Goal: Find specific page/section: Find specific page/section

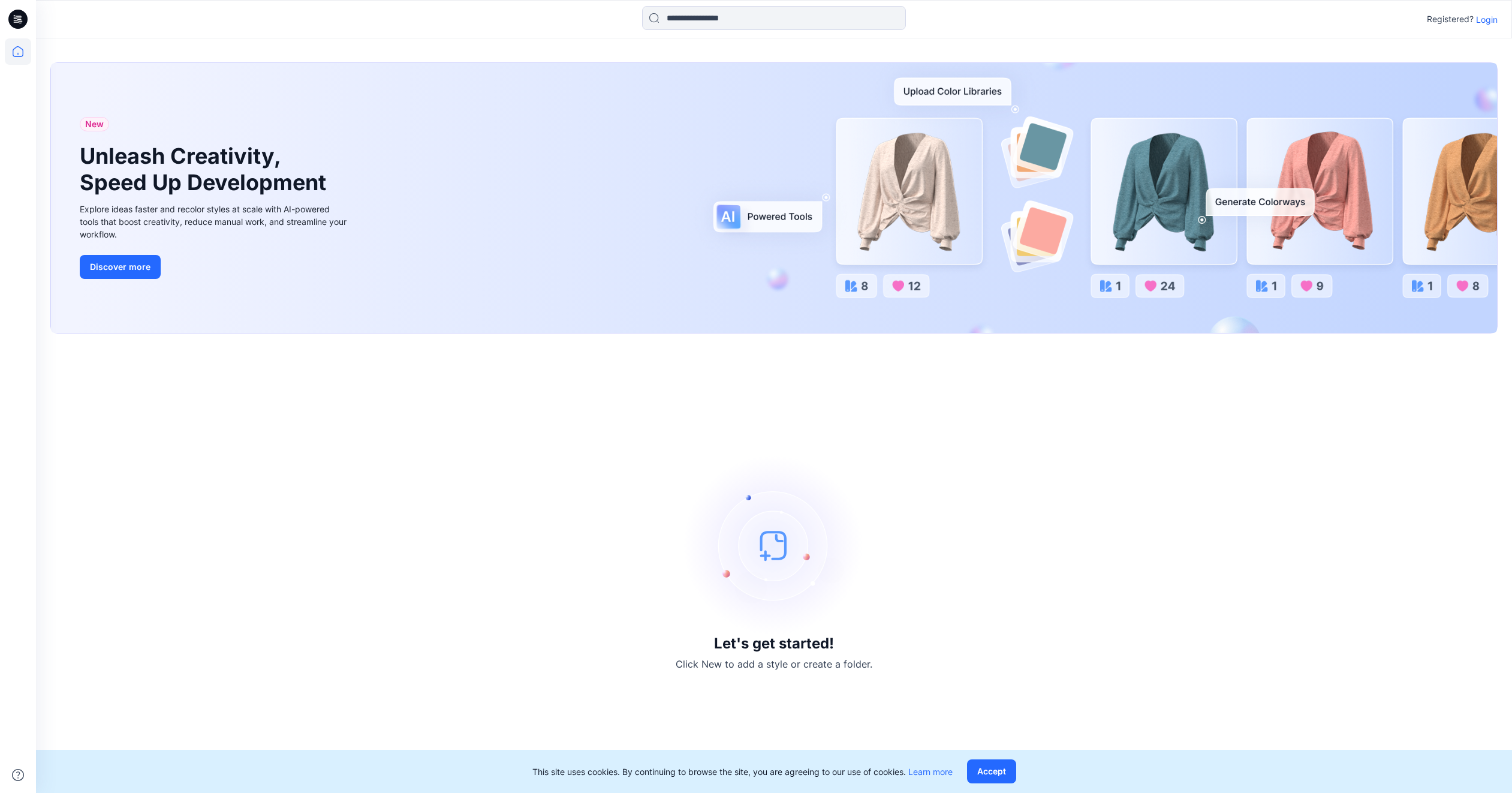
click at [1494, 17] on p "Login" at bounding box center [1486, 19] width 21 height 13
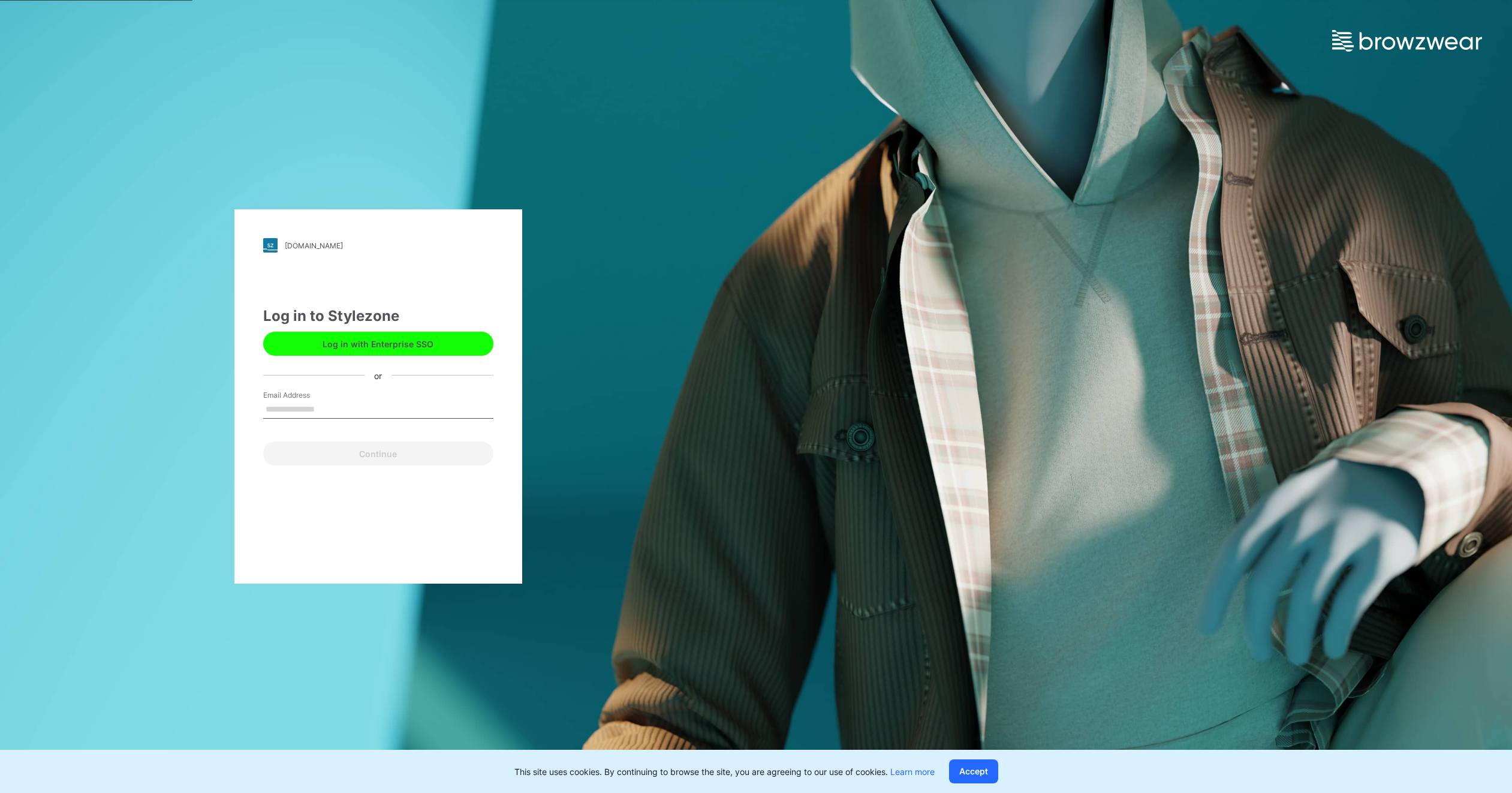
click at [307, 406] on input "Email Address" at bounding box center [378, 410] width 230 height 18
type input "**********"
click at [385, 449] on button "Continue" at bounding box center [378, 453] width 230 height 24
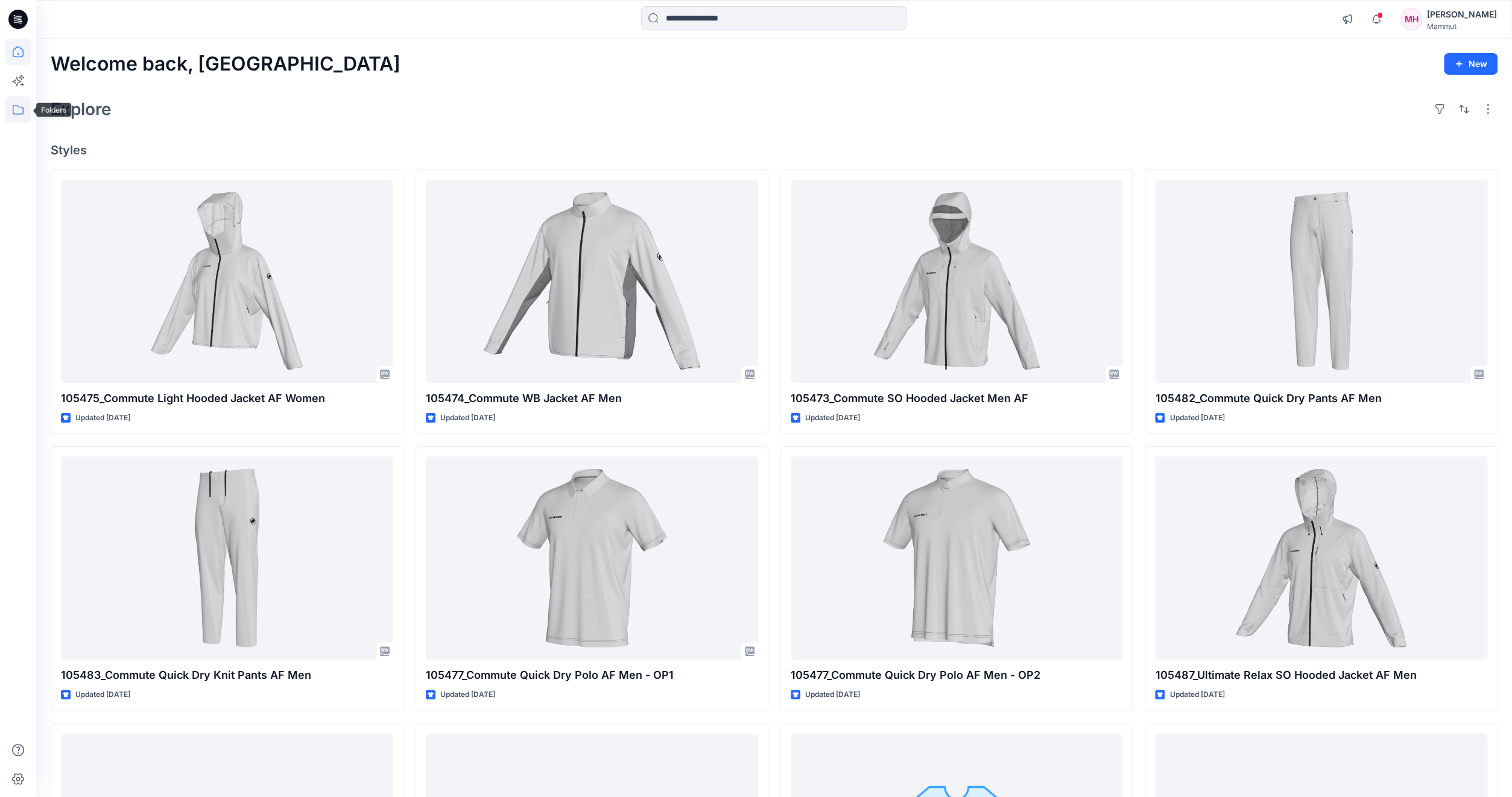
click at [21, 105] on icon at bounding box center [18, 109] width 27 height 27
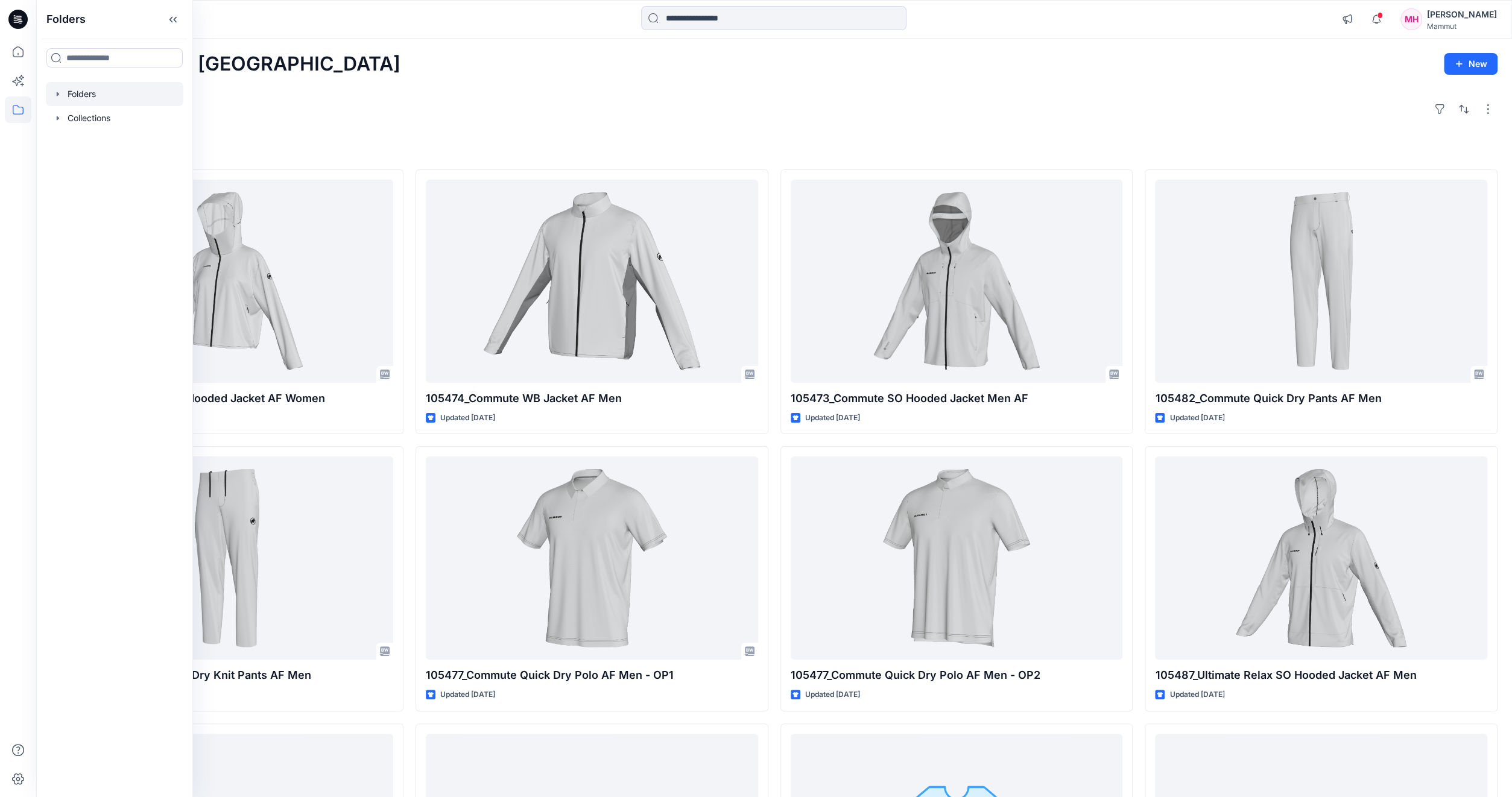
click at [81, 92] on div at bounding box center [115, 94] width 138 height 24
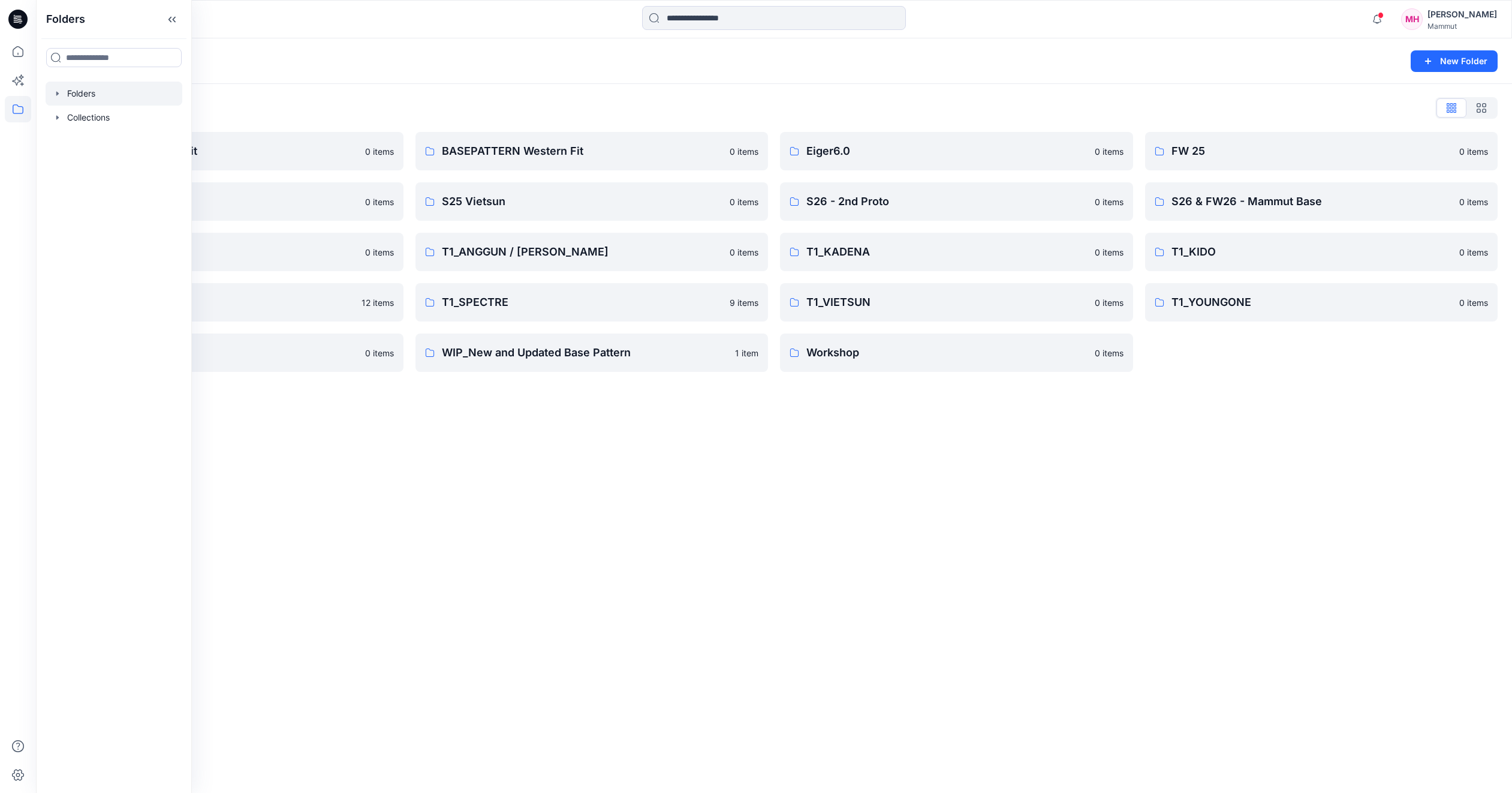
click at [580, 482] on div "Folders New Folder Folders List BASEPATTERN Asia Fit 0 items S25 SLN 0 items SS…" at bounding box center [774, 416] width 1476 height 755
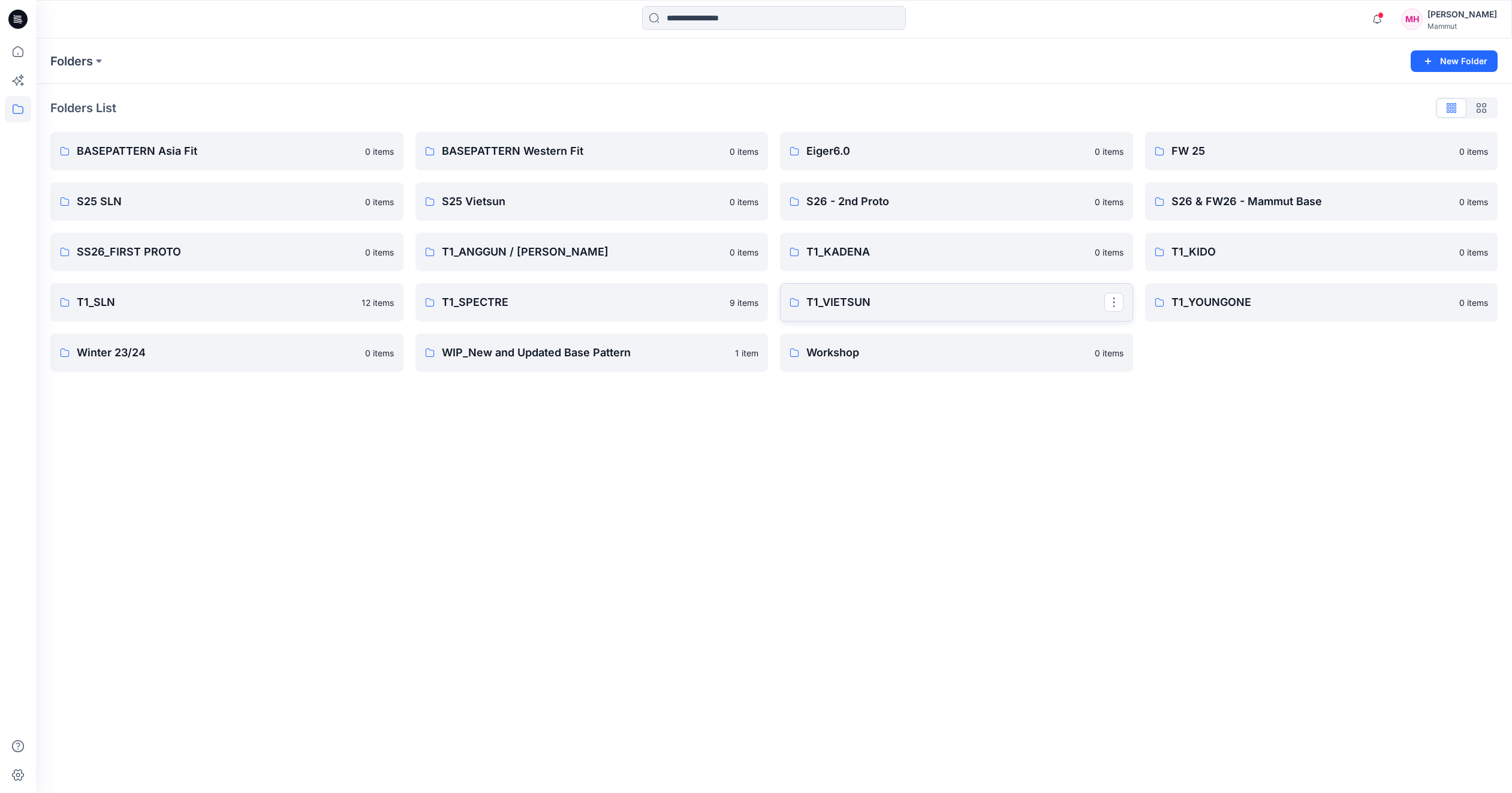
click at [881, 304] on p "T1_VIETSUN" at bounding box center [955, 302] width 298 height 17
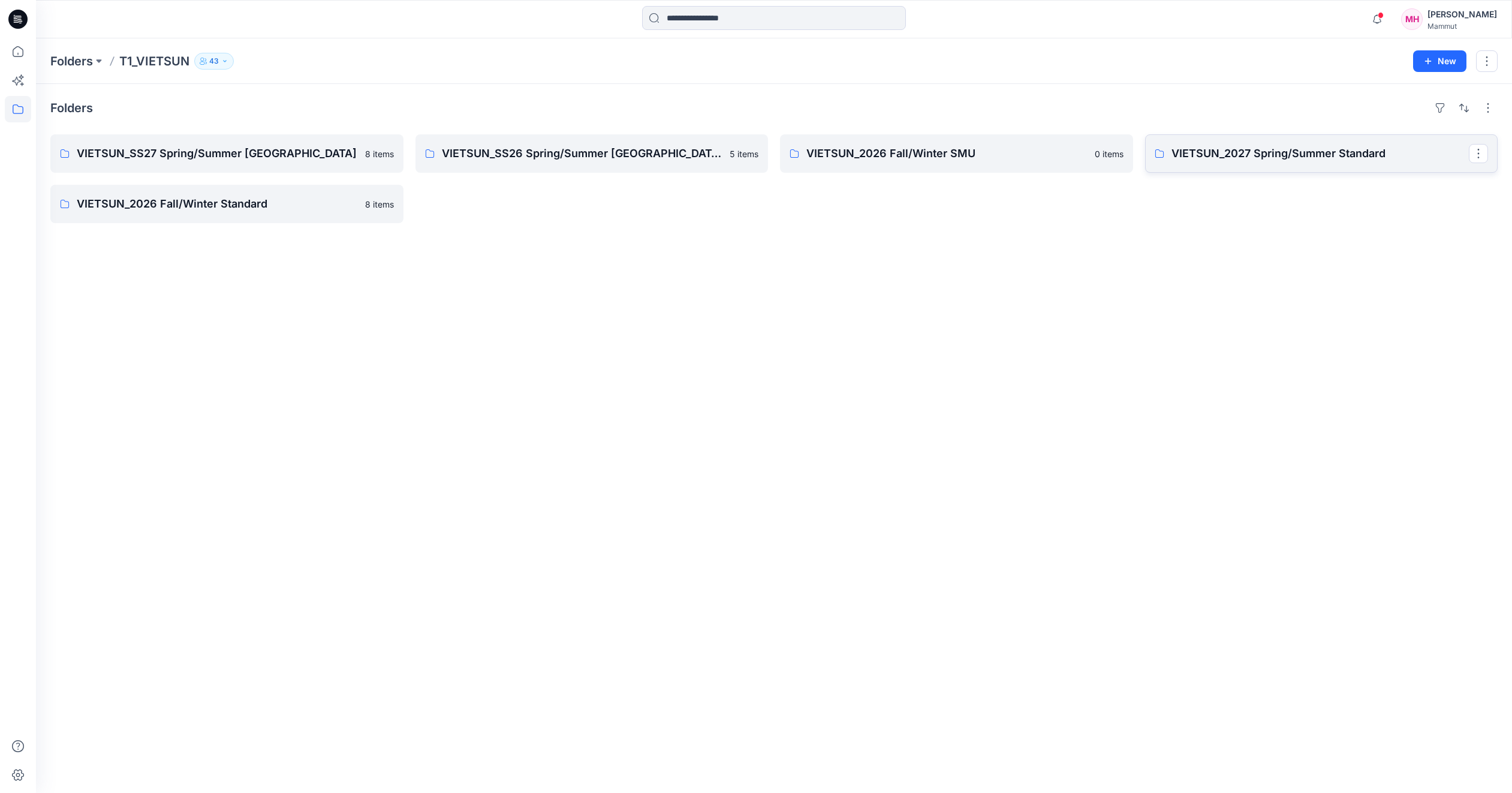
click at [1301, 151] on p "VIETSUN_2027 Spring/Summer Standard" at bounding box center [1320, 153] width 298 height 17
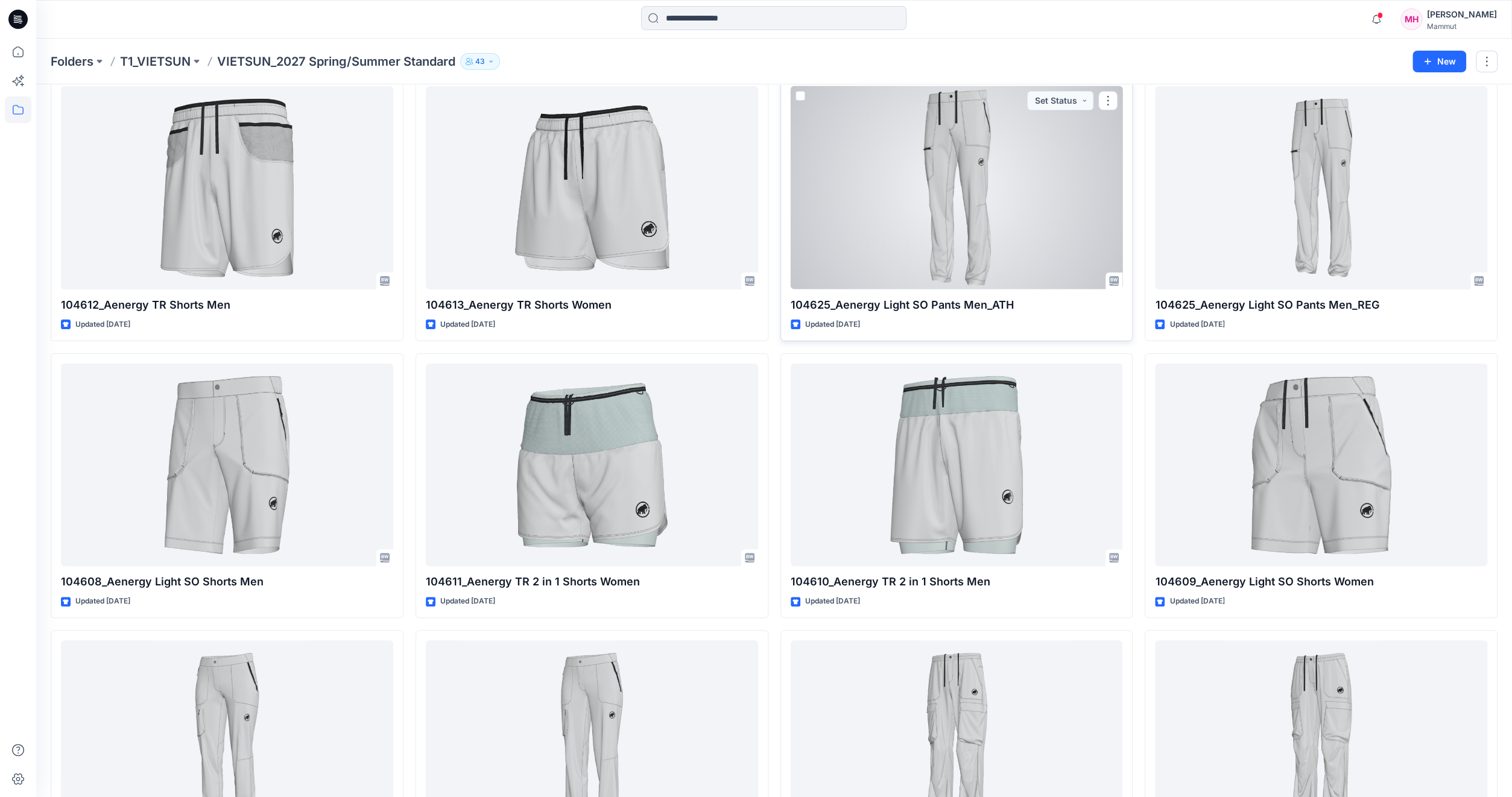
scroll to position [61, 0]
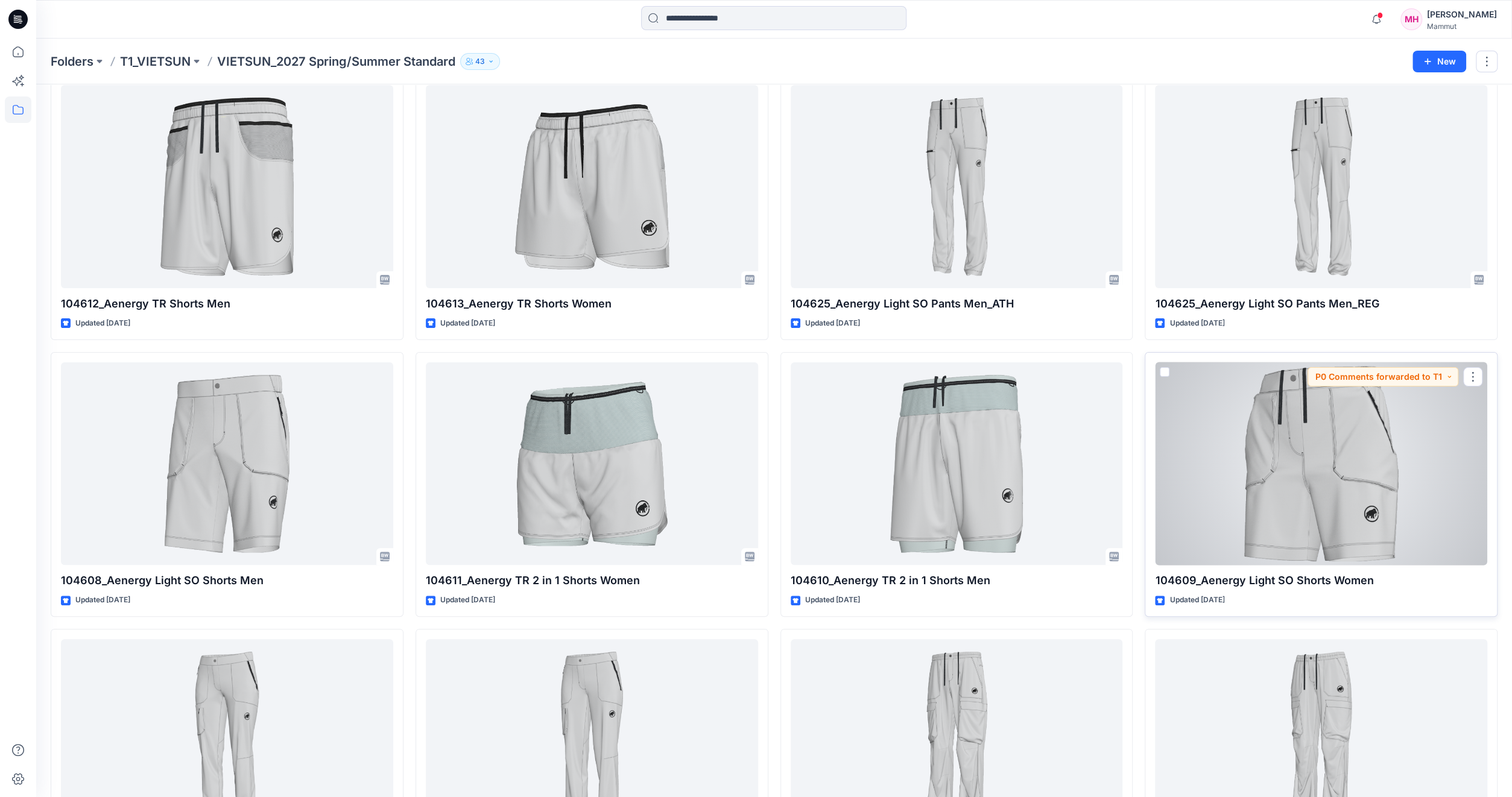
click at [1270, 504] on div at bounding box center [1320, 464] width 332 height 203
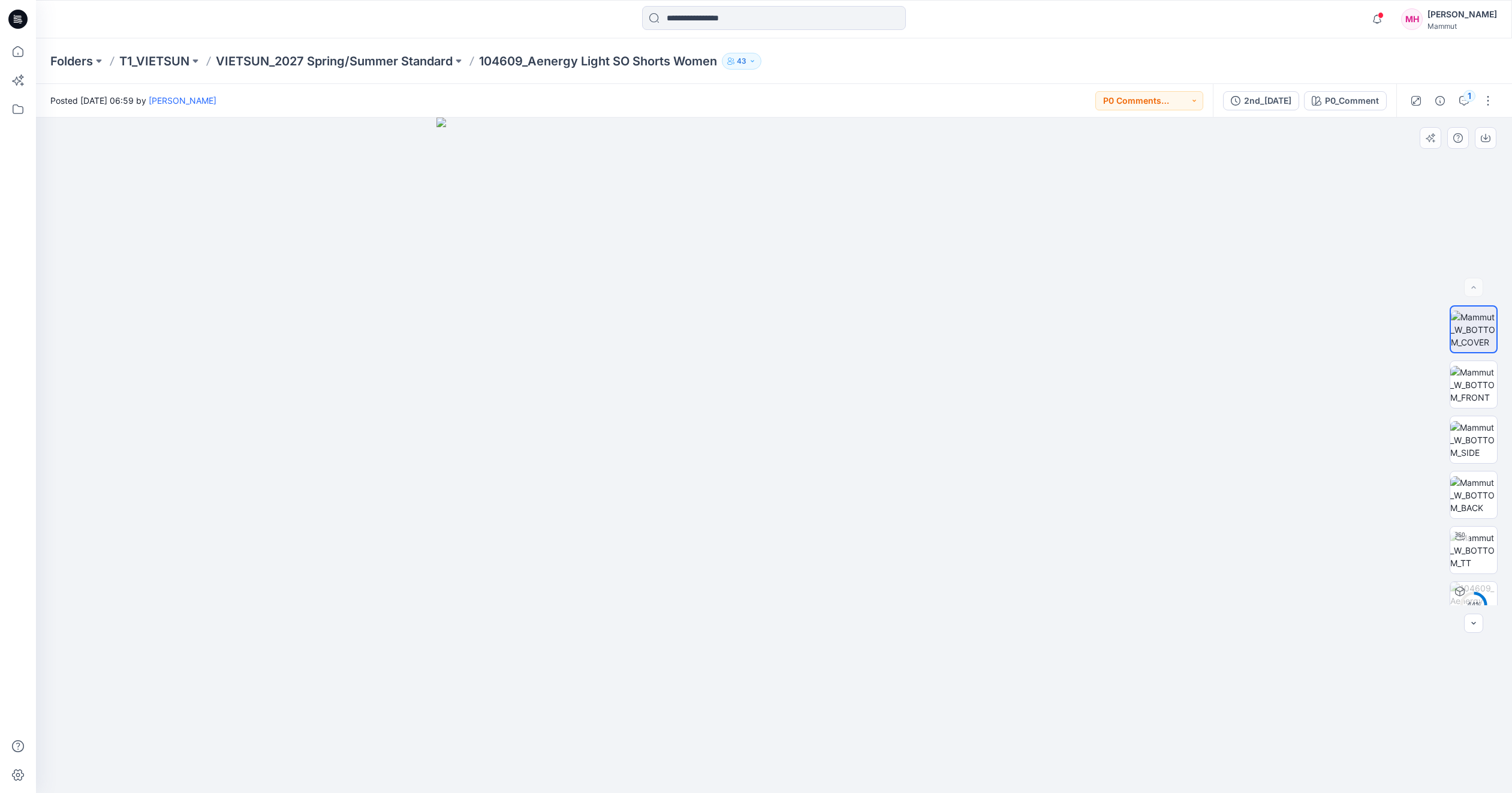
drag, startPoint x: 791, startPoint y: 424, endPoint x: 869, endPoint y: 424, distance: 78.0
click at [869, 424] on img at bounding box center [774, 455] width 675 height 675
click at [1483, 382] on img at bounding box center [1474, 384] width 47 height 38
click at [1478, 550] on img at bounding box center [1474, 550] width 47 height 38
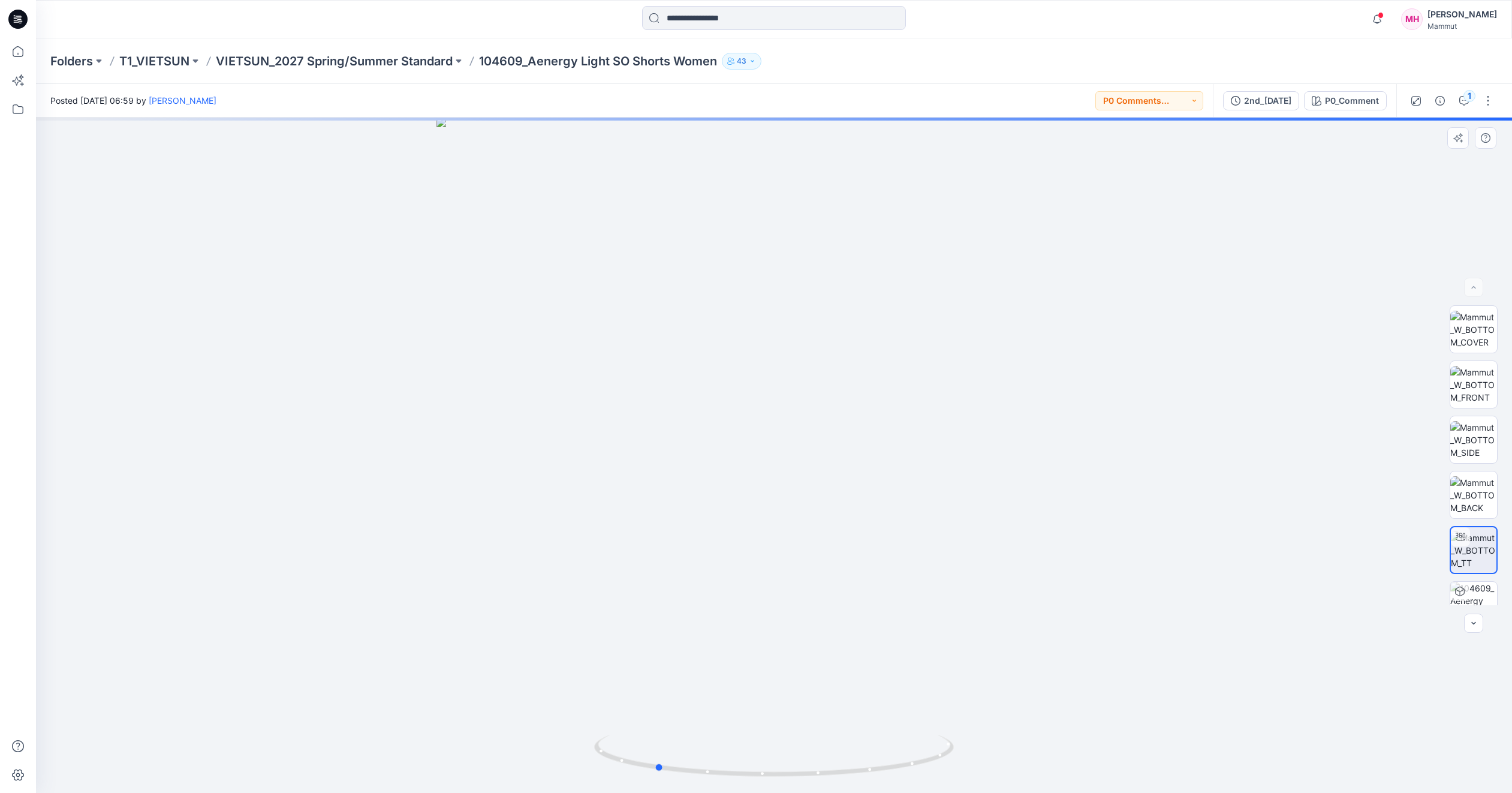
drag, startPoint x: 835, startPoint y: 455, endPoint x: 717, endPoint y: 452, distance: 118.0
click at [717, 452] on div at bounding box center [774, 455] width 1476 height 675
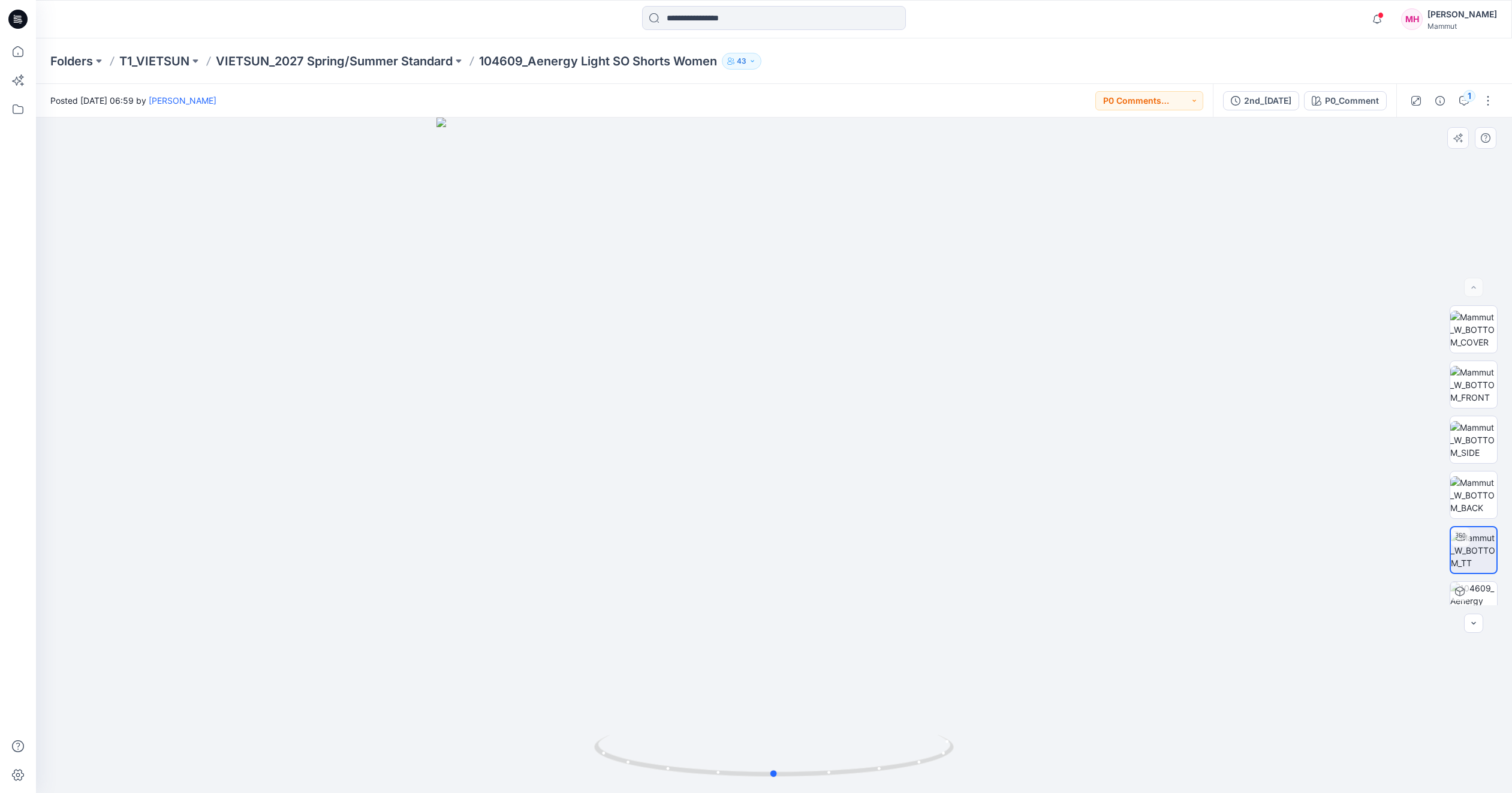
drag, startPoint x: 717, startPoint y: 452, endPoint x: 835, endPoint y: 455, distance: 118.0
click at [835, 455] on div at bounding box center [774, 455] width 1476 height 675
drag, startPoint x: 787, startPoint y: 246, endPoint x: 674, endPoint y: 586, distance: 358.3
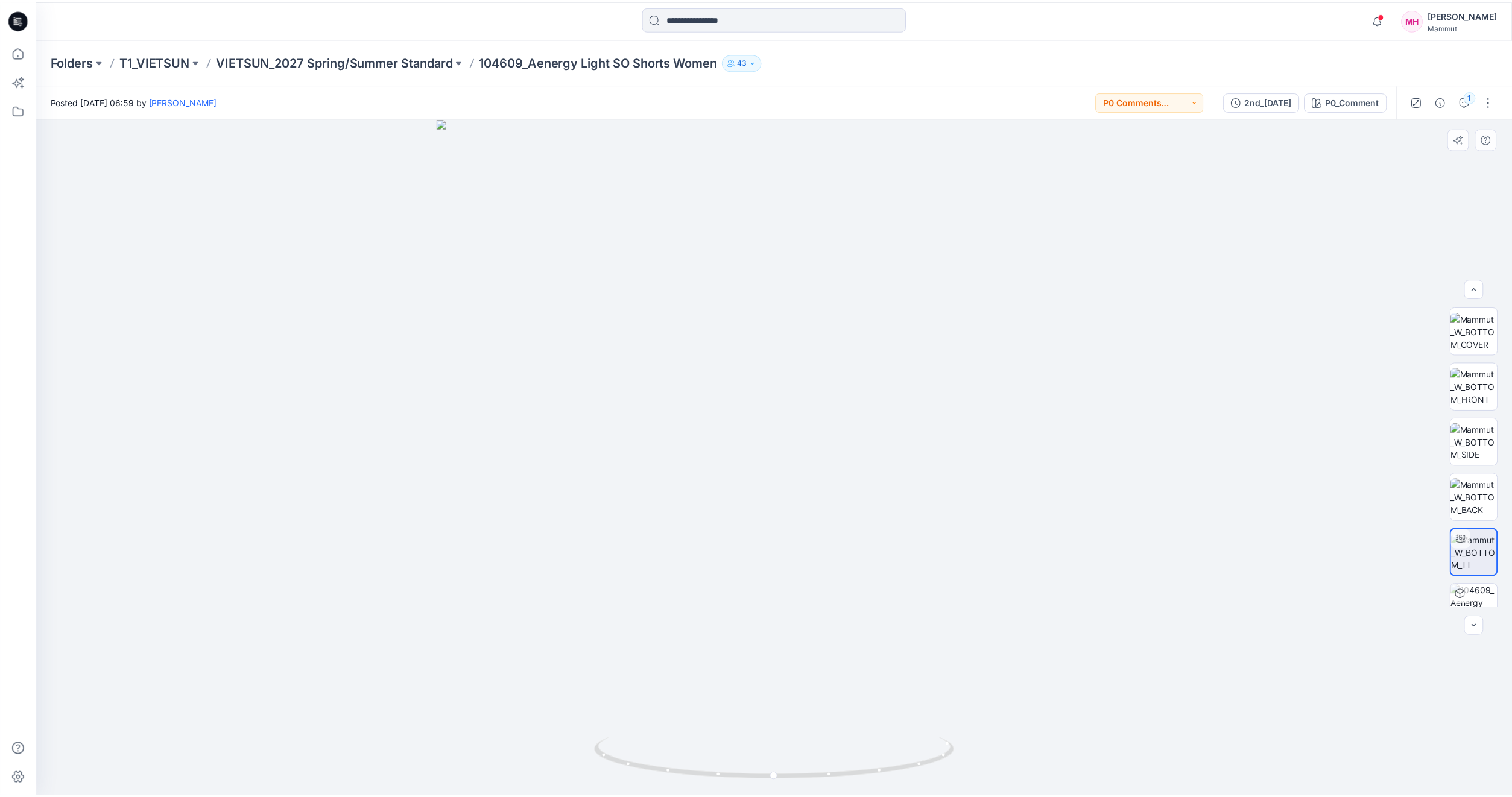
scroll to position [61, 0]
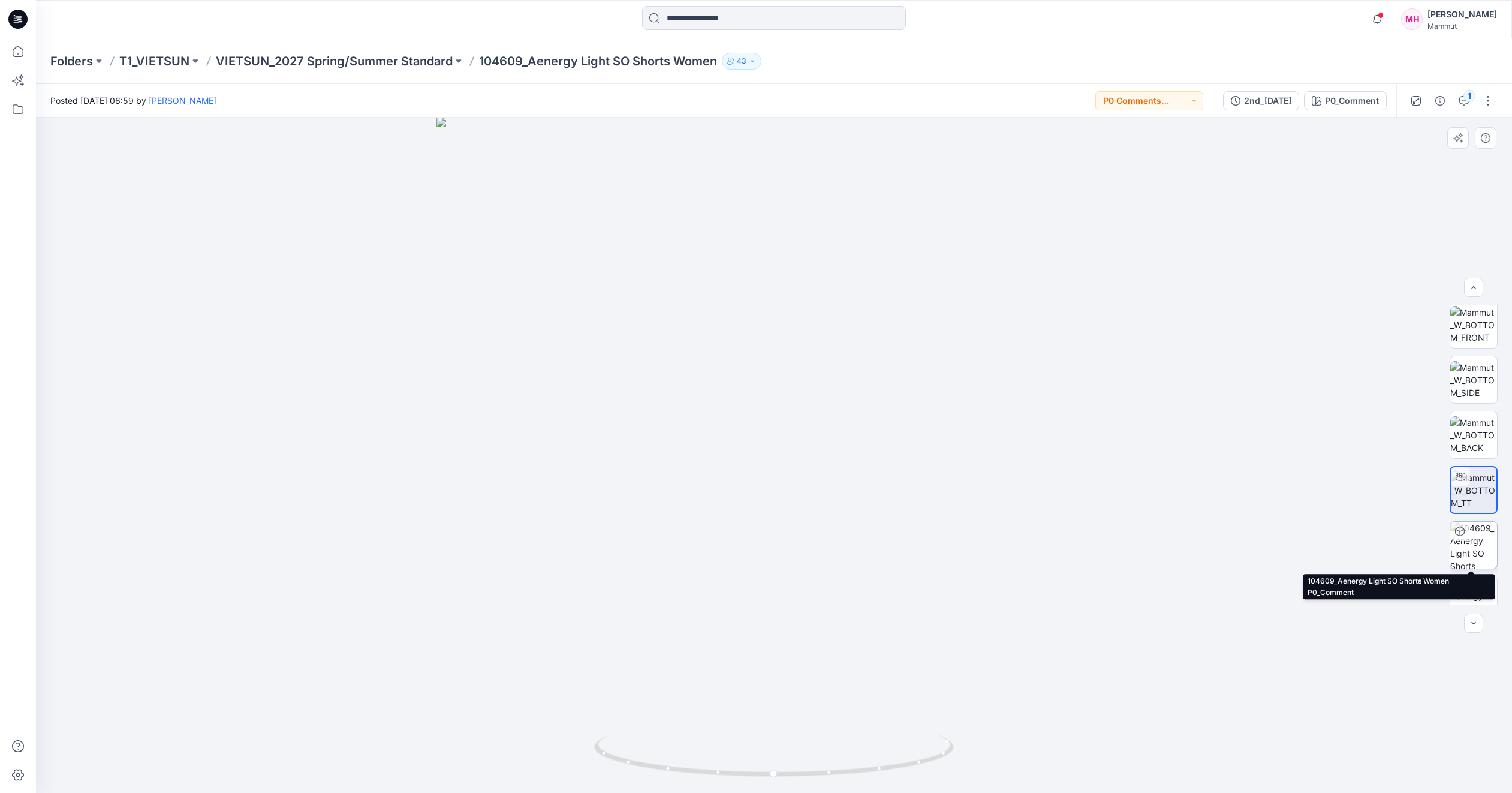
click at [1472, 546] on img at bounding box center [1474, 545] width 47 height 47
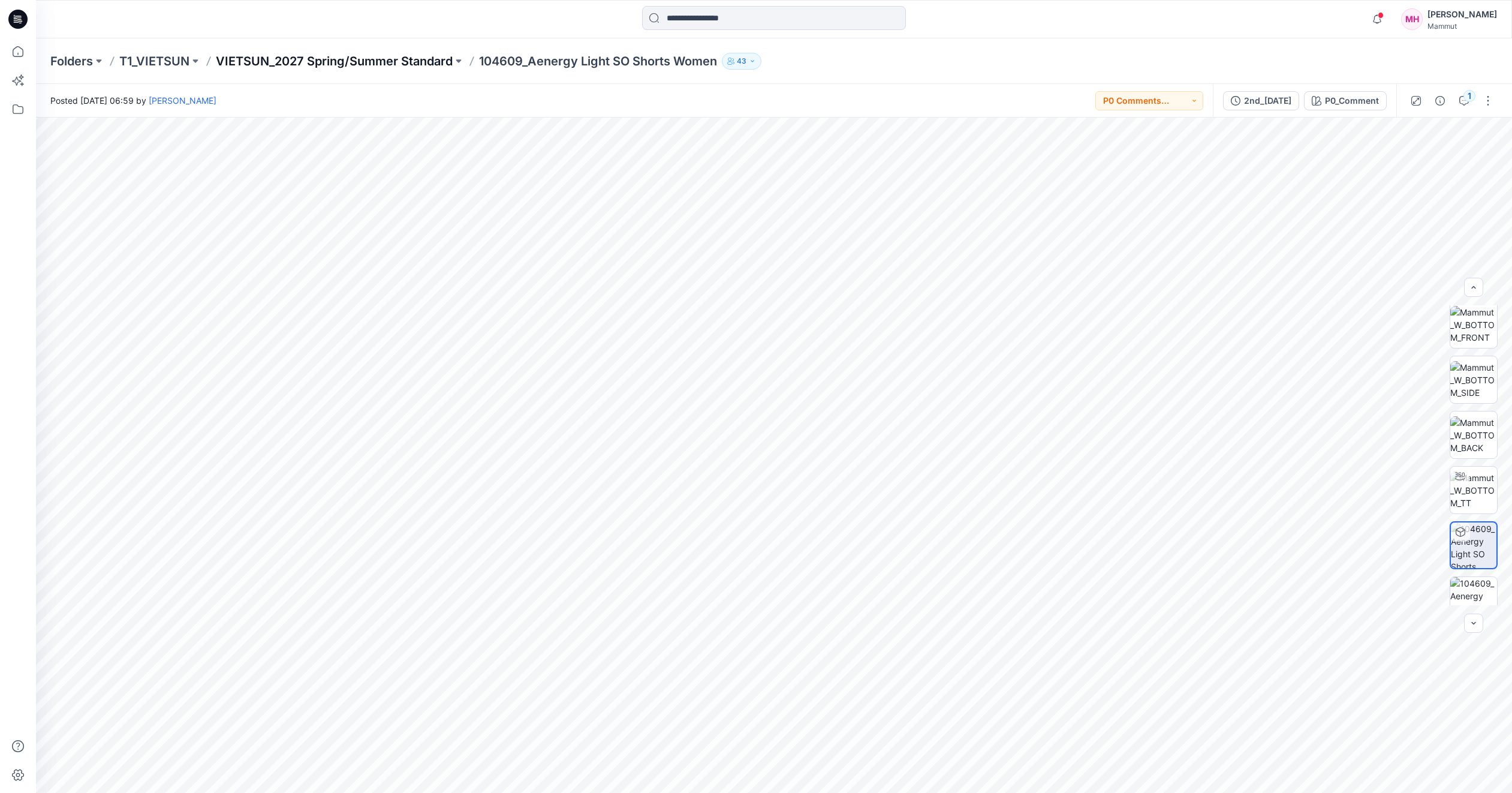
click at [409, 68] on p "VIETSUN_2027 Spring/Summer Standard" at bounding box center [335, 61] width 237 height 17
